Goal: Find specific page/section: Find specific page/section

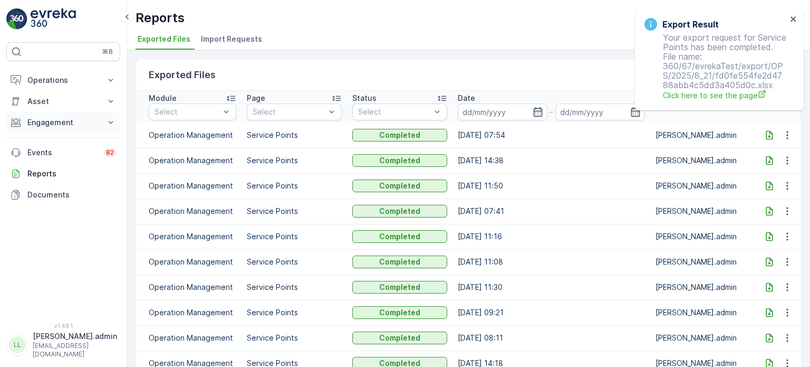
click at [56, 120] on p "Engagement" at bounding box center [63, 122] width 72 height 11
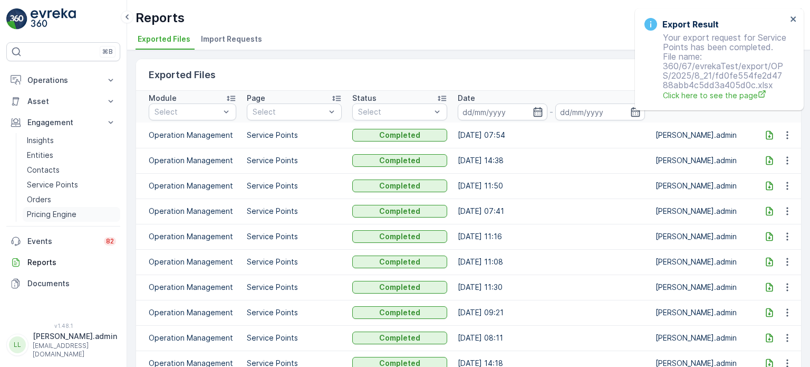
click at [45, 214] on p "Pricing Engine" at bounding box center [52, 214] width 50 height 11
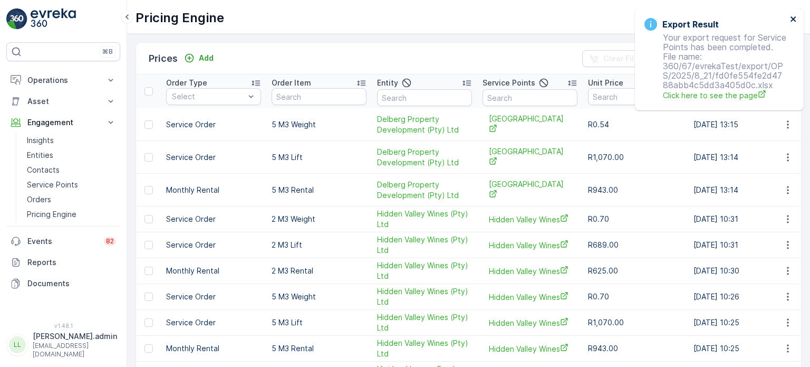
click at [794, 15] on icon "close" at bounding box center [793, 19] width 7 height 8
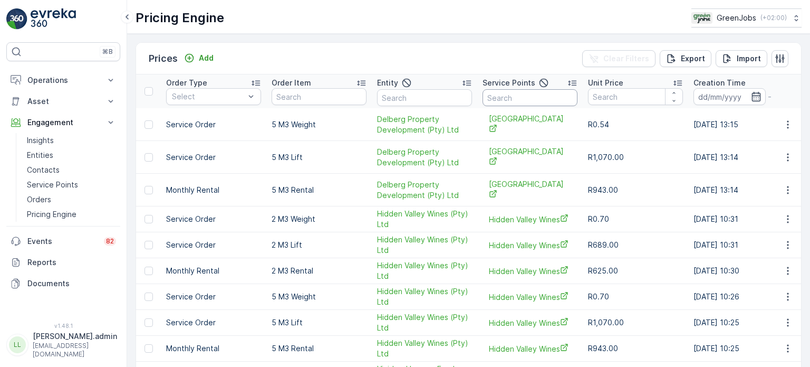
click at [502, 99] on input "text" at bounding box center [530, 97] width 95 height 17
type input "woodmea"
